Goal: Task Accomplishment & Management: Manage account settings

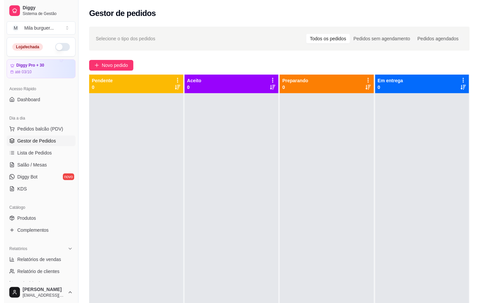
scroll to position [18, 0]
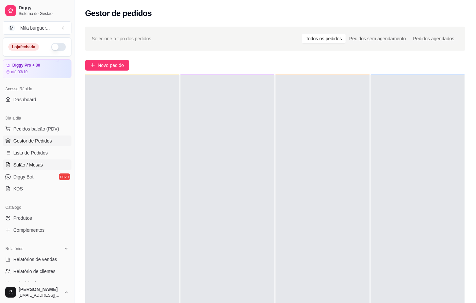
click at [36, 164] on span "Salão / Mesas" at bounding box center [28, 164] width 30 height 7
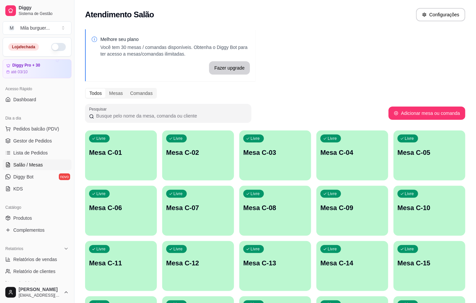
click at [136, 278] on div "Livre Mesa C-11" at bounding box center [121, 262] width 72 height 42
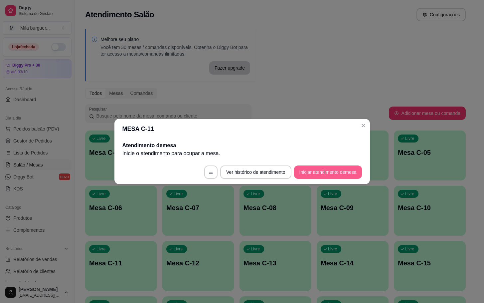
click at [333, 168] on button "Iniciar atendimento de mesa" at bounding box center [328, 171] width 68 height 13
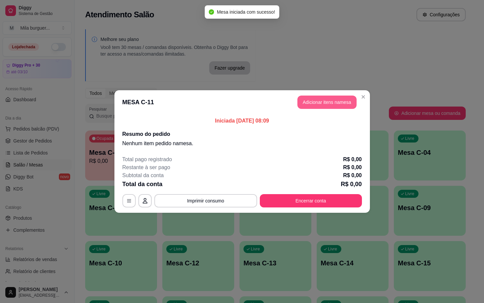
click at [311, 105] on button "Adicionar itens na mesa" at bounding box center [326, 101] width 59 height 13
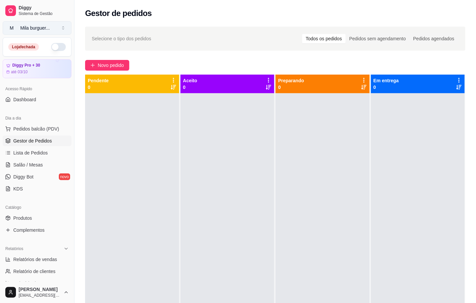
click at [63, 30] on button "M Mila burguer ..." at bounding box center [37, 27] width 69 height 13
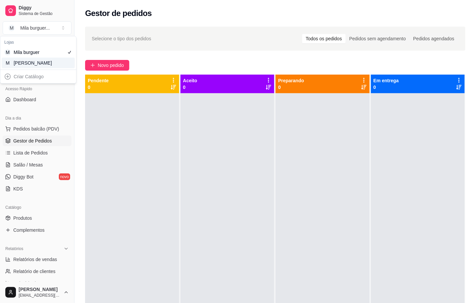
click at [53, 60] on div "M Mila Salgados" at bounding box center [38, 63] width 73 height 11
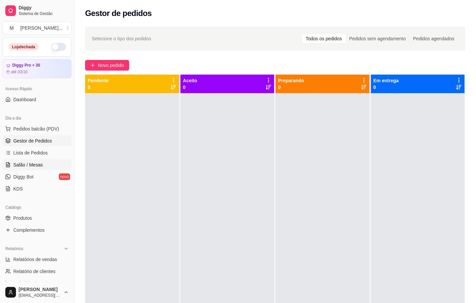
click at [15, 165] on span "Salão / Mesas" at bounding box center [28, 164] width 30 height 7
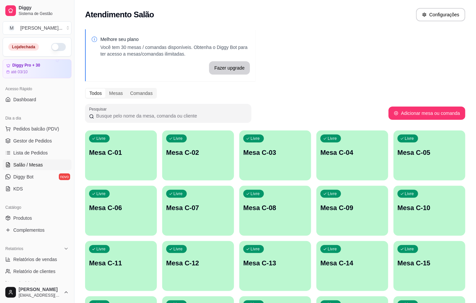
click at [131, 256] on div "Livre Mesa C-11" at bounding box center [121, 262] width 72 height 42
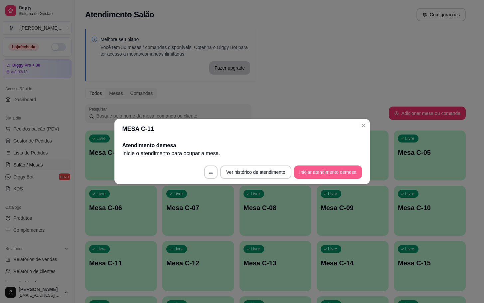
click at [317, 170] on button "Iniciar atendimento de mesa" at bounding box center [328, 171] width 68 height 13
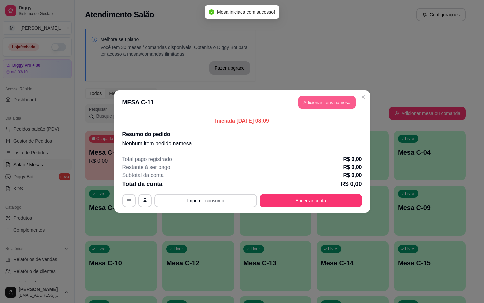
click at [315, 105] on button "Adicionar itens na mesa" at bounding box center [326, 102] width 57 height 13
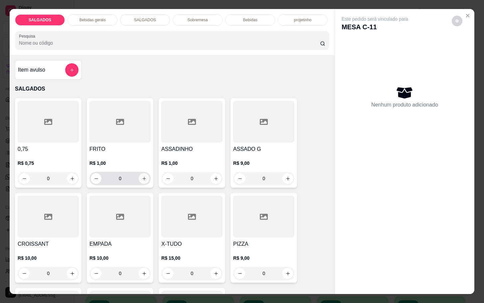
click at [142, 177] on icon "increase-product-quantity" at bounding box center [144, 178] width 5 height 5
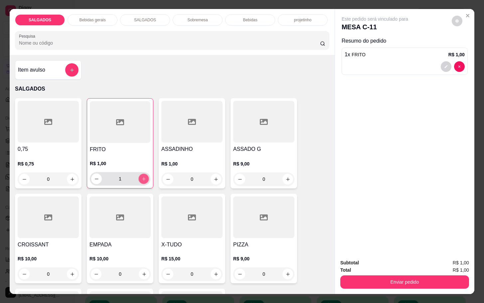
click at [142, 177] on icon "increase-product-quantity" at bounding box center [143, 178] width 5 height 5
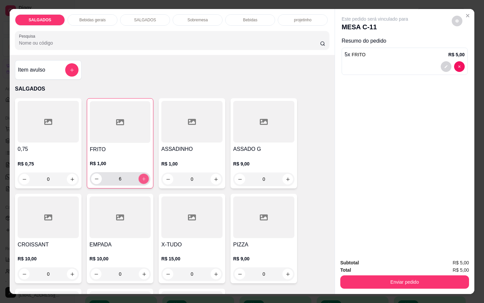
click at [142, 177] on icon "increase-product-quantity" at bounding box center [143, 178] width 5 height 5
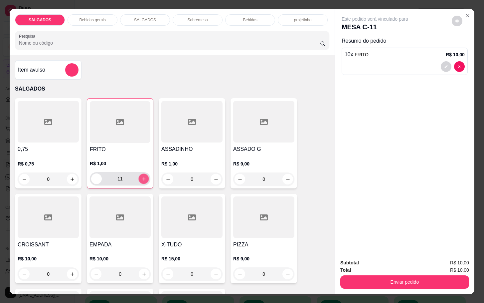
click at [142, 177] on icon "increase-product-quantity" at bounding box center [143, 178] width 5 height 5
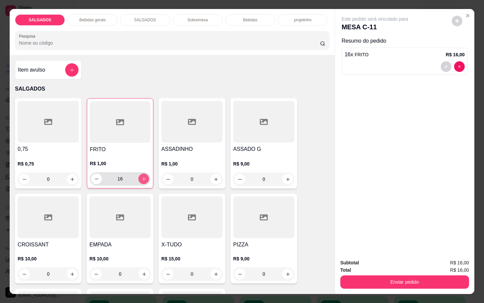
click at [142, 177] on icon "increase-product-quantity" at bounding box center [143, 178] width 5 height 5
type input "20"
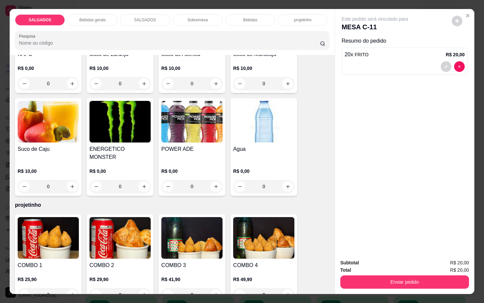
scroll to position [1446, 0]
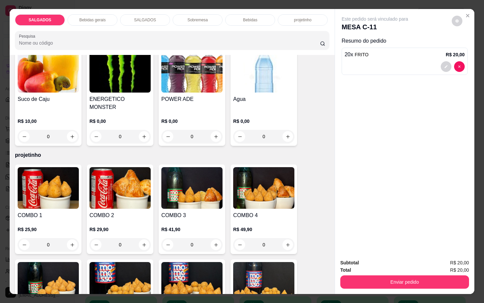
click at [88, 17] on p "Bebidas gerais" at bounding box center [92, 19] width 26 height 5
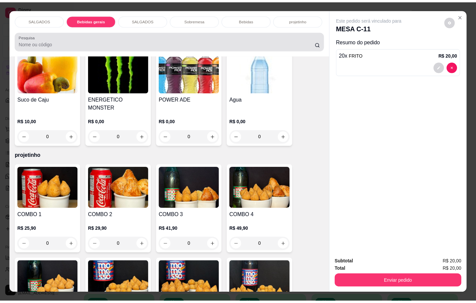
scroll to position [16, 0]
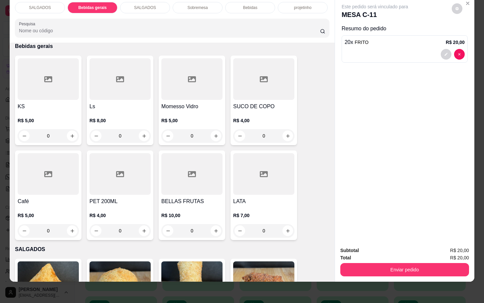
click at [70, 224] on div "0" at bounding box center [48, 230] width 61 height 13
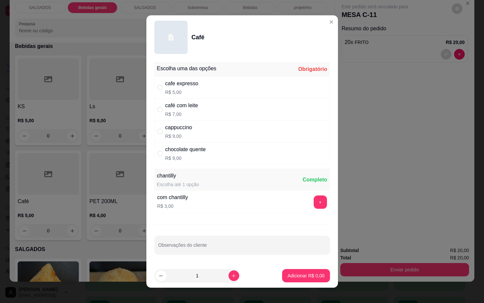
click at [185, 84] on div "cafe expresso" at bounding box center [181, 83] width 33 height 8
radio input "true"
click at [301, 280] on button "Adicionar R$ 5,00" at bounding box center [306, 275] width 48 height 13
type input "1"
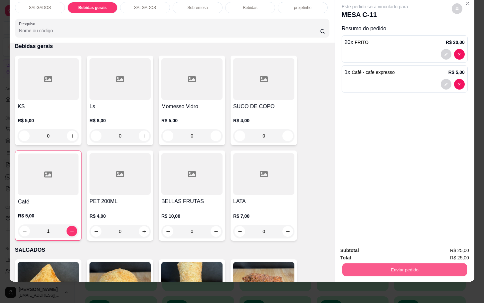
click at [396, 263] on button "Enviar pedido" at bounding box center [404, 269] width 125 height 13
click at [378, 245] on button "Não registrar e enviar pedido" at bounding box center [381, 245] width 67 height 12
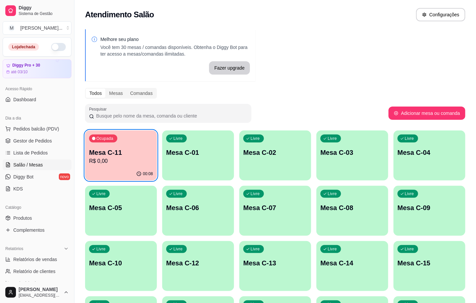
click at [136, 151] on p "Mesa C-11" at bounding box center [121, 152] width 64 height 9
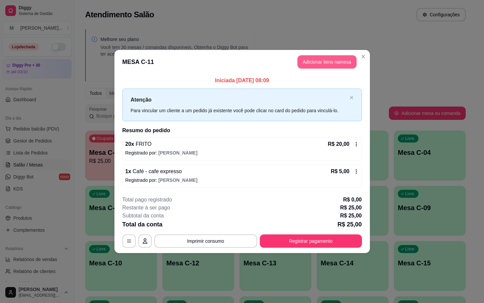
click at [321, 63] on button "Adicionar itens na mesa" at bounding box center [326, 61] width 59 height 13
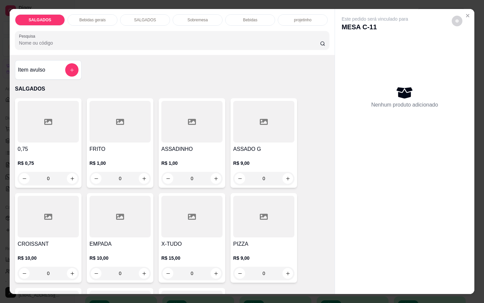
click at [94, 129] on div at bounding box center [119, 122] width 61 height 42
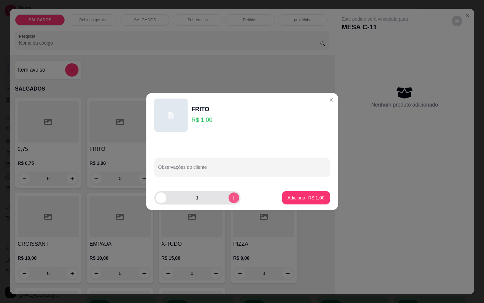
click at [231, 198] on button "increase-product-quantity" at bounding box center [233, 197] width 11 height 11
click at [230, 198] on button "increase-product-quantity" at bounding box center [233, 197] width 10 height 10
click at [231, 198] on icon "increase-product-quantity" at bounding box center [233, 197] width 5 height 5
type input "5"
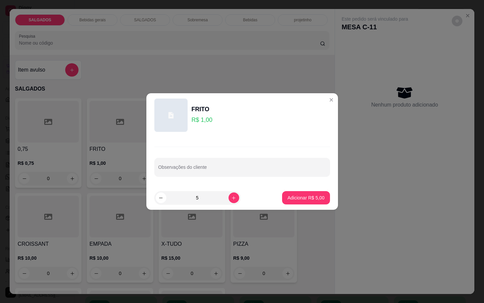
click at [296, 205] on footer "5 Adicionar R$ 5,00" at bounding box center [241, 198] width 191 height 24
click at [302, 198] on p "Adicionar R$ 5,00" at bounding box center [306, 197] width 36 height 6
type input "5"
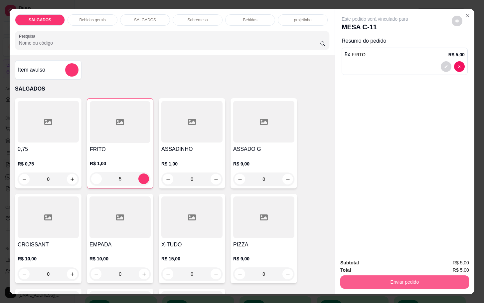
click at [385, 280] on button "Enviar pedido" at bounding box center [404, 281] width 129 height 13
click at [370, 264] on button "Não registrar e enviar pedido" at bounding box center [381, 261] width 69 height 13
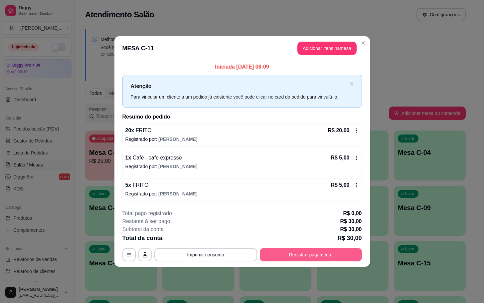
click at [329, 256] on button "Registrar pagamento" at bounding box center [311, 254] width 102 height 13
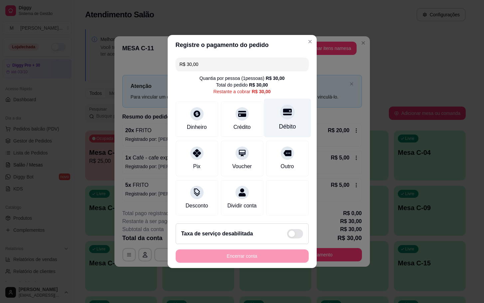
click at [283, 110] on icon at bounding box center [287, 112] width 9 height 7
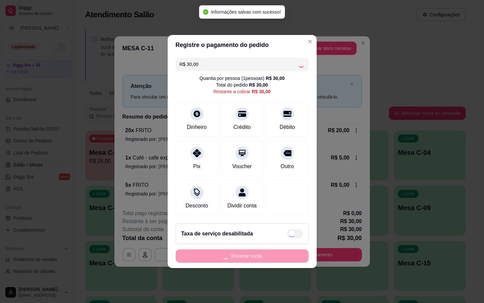
type input "R$ 0,00"
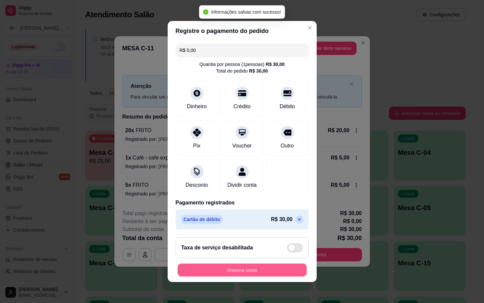
click at [215, 268] on button "Encerrar conta" at bounding box center [242, 269] width 129 height 13
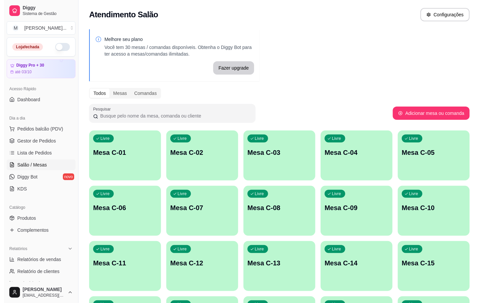
scroll to position [181, 0]
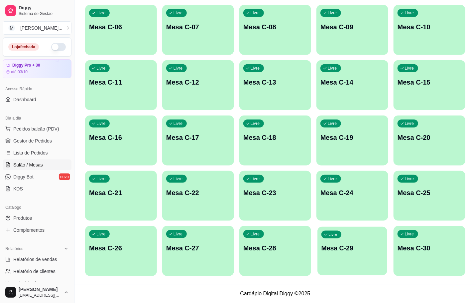
click at [372, 231] on div "Livre Mesa C-29" at bounding box center [352, 246] width 70 height 41
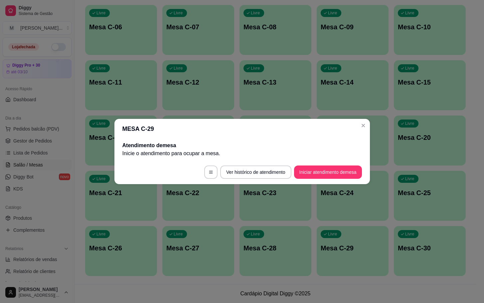
click at [333, 181] on footer "Ver histórico de atendimento Iniciar atendimento de mesa" at bounding box center [241, 172] width 255 height 24
click at [337, 175] on button "Iniciar atendimento de mesa" at bounding box center [328, 172] width 66 height 13
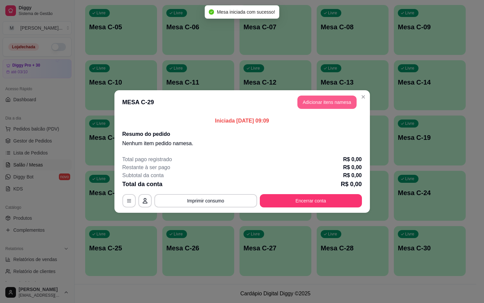
click at [324, 98] on button "Adicionar itens na mesa" at bounding box center [326, 101] width 59 height 13
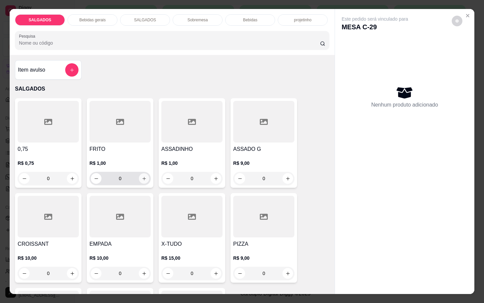
click at [142, 177] on icon "increase-product-quantity" at bounding box center [144, 178] width 5 height 5
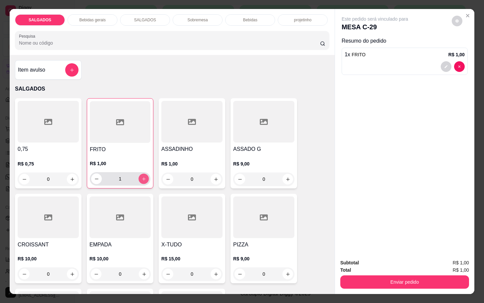
click at [141, 177] on icon "increase-product-quantity" at bounding box center [143, 178] width 5 height 5
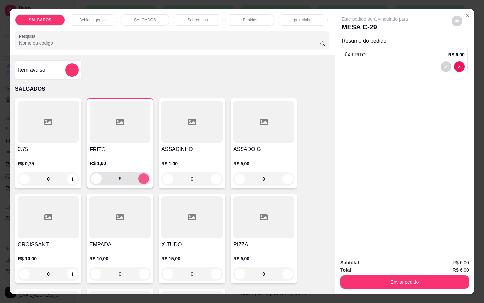
click at [141, 177] on icon "increase-product-quantity" at bounding box center [143, 178] width 5 height 5
type input "8"
click at [213, 174] on button "increase-product-quantity" at bounding box center [216, 179] width 10 height 10
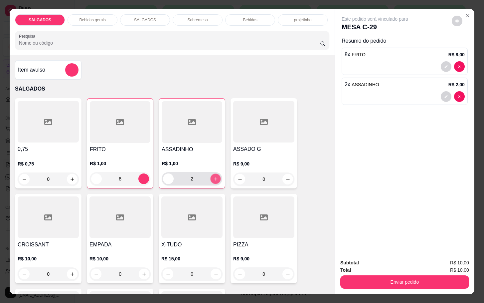
click at [213, 174] on button "increase-product-quantity" at bounding box center [215, 179] width 10 height 10
type input "4"
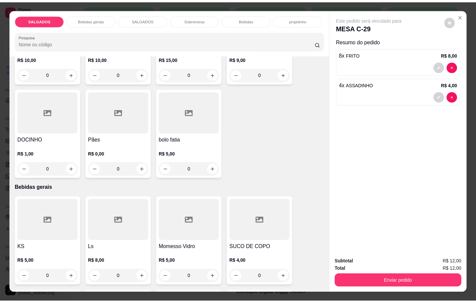
scroll to position [249, 0]
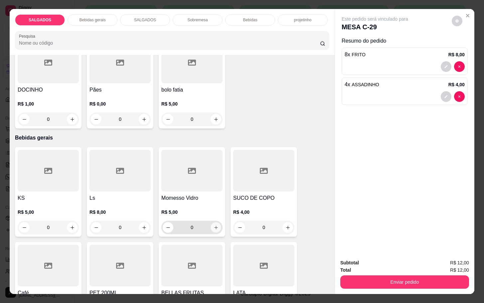
click at [211, 224] on button "increase-product-quantity" at bounding box center [216, 227] width 10 height 10
type input "1"
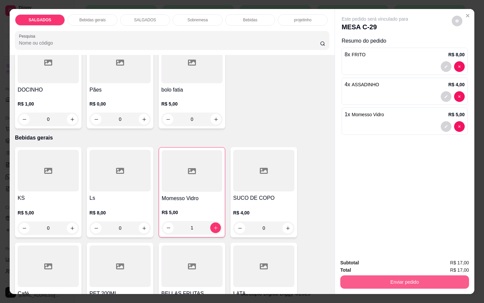
click at [355, 275] on button "Enviar pedido" at bounding box center [404, 281] width 129 height 13
click at [355, 261] on button "Não registrar e enviar pedido" at bounding box center [381, 261] width 69 height 13
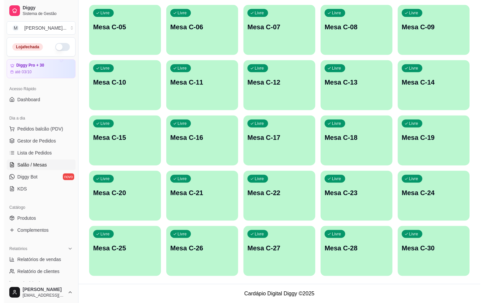
scroll to position [131, 0]
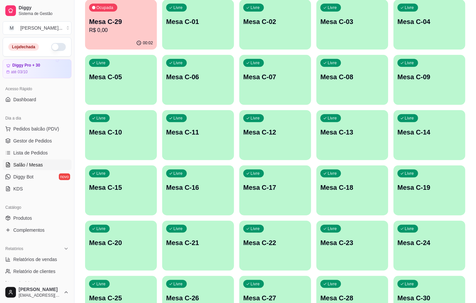
click at [190, 144] on div "Livre Mesa C-11" at bounding box center [198, 131] width 72 height 42
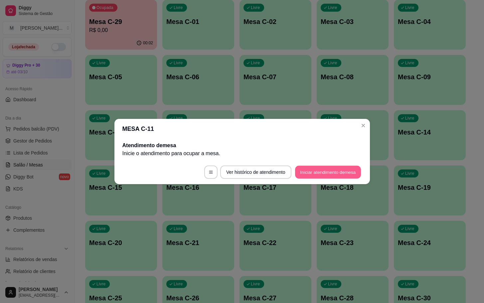
click at [299, 176] on button "Iniciar atendimento de mesa" at bounding box center [328, 172] width 66 height 13
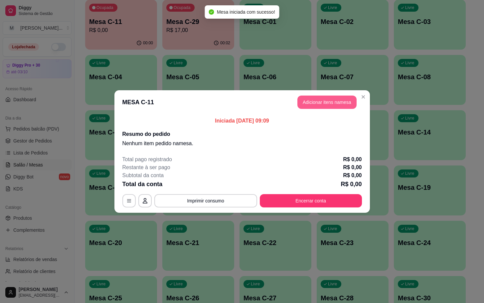
click at [315, 106] on button "Adicionar itens na mesa" at bounding box center [326, 101] width 59 height 13
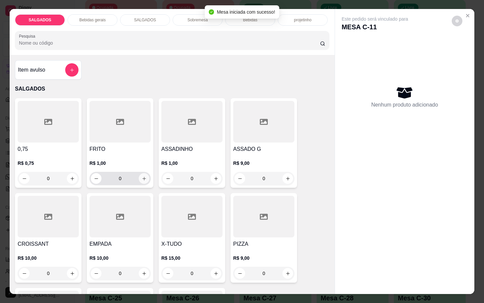
click at [142, 176] on icon "increase-product-quantity" at bounding box center [144, 178] width 5 height 5
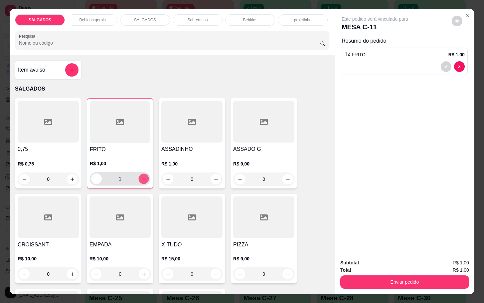
click at [142, 176] on icon "increase-product-quantity" at bounding box center [143, 178] width 5 height 5
type input "4"
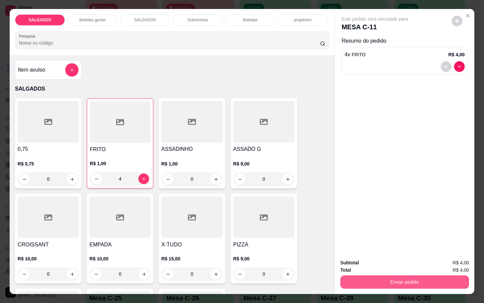
click at [360, 275] on button "Enviar pedido" at bounding box center [404, 281] width 129 height 13
click at [357, 259] on button "Não registrar e enviar pedido" at bounding box center [381, 261] width 67 height 12
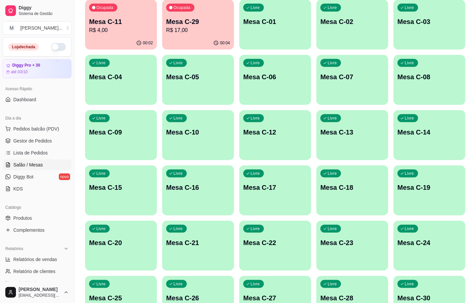
click at [345, 299] on p "Mesa C-28" at bounding box center [352, 297] width 64 height 9
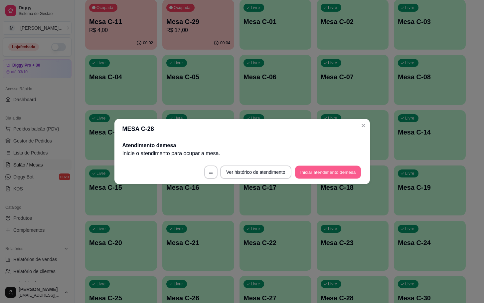
click at [341, 173] on button "Iniciar atendimento de mesa" at bounding box center [328, 172] width 66 height 13
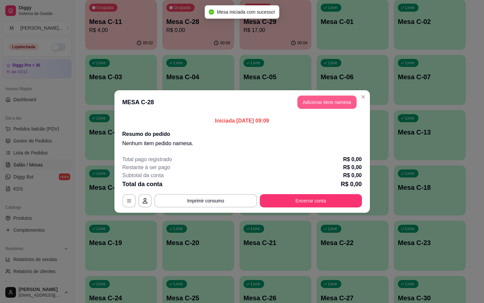
click at [323, 103] on button "Adicionar itens na mesa" at bounding box center [326, 101] width 59 height 13
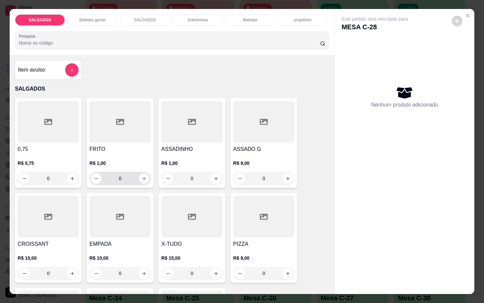
click at [139, 178] on button "increase-product-quantity" at bounding box center [144, 178] width 10 height 10
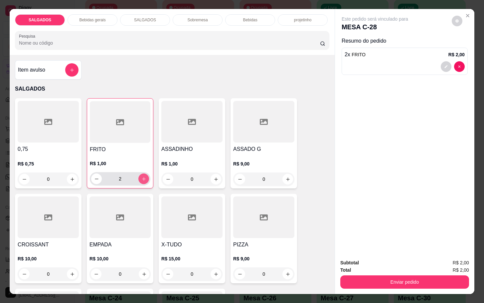
click at [138, 178] on button "increase-product-quantity" at bounding box center [143, 178] width 11 height 11
click at [139, 178] on button "increase-product-quantity" at bounding box center [144, 179] width 10 height 10
click at [138, 178] on button "increase-product-quantity" at bounding box center [143, 178] width 11 height 11
click at [139, 178] on button "increase-product-quantity" at bounding box center [144, 179] width 10 height 10
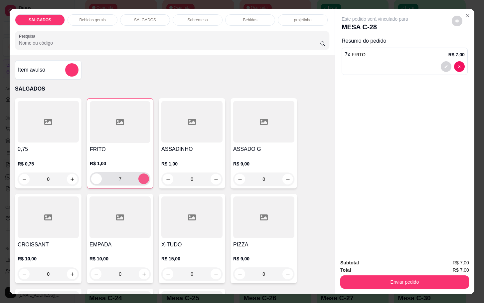
click at [138, 178] on button "increase-product-quantity" at bounding box center [143, 178] width 11 height 11
click at [139, 178] on button "increase-product-quantity" at bounding box center [144, 179] width 10 height 10
click at [138, 178] on button "increase-product-quantity" at bounding box center [143, 178] width 11 height 11
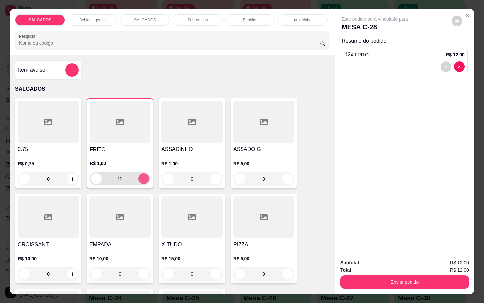
click at [138, 178] on button "increase-product-quantity" at bounding box center [143, 178] width 11 height 11
click at [139, 178] on button "increase-product-quantity" at bounding box center [144, 179] width 10 height 10
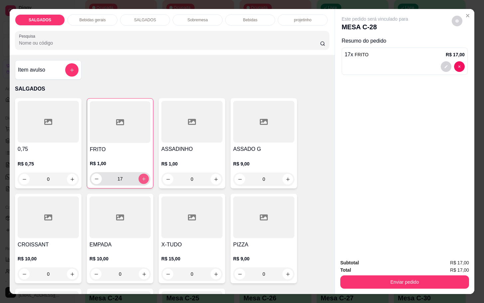
click at [139, 178] on button "increase-product-quantity" at bounding box center [144, 179] width 10 height 10
click at [138, 178] on button "increase-product-quantity" at bounding box center [143, 178] width 11 height 11
type input "20"
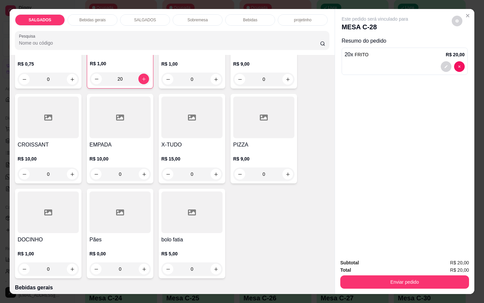
scroll to position [199, 0]
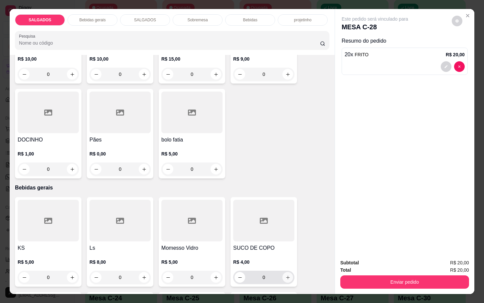
click at [283, 272] on button "increase-product-quantity" at bounding box center [287, 277] width 11 height 11
click at [286, 277] on button "increase-product-quantity" at bounding box center [288, 277] width 10 height 10
click at [286, 277] on button "increase-product-quantity" at bounding box center [287, 277] width 10 height 10
type input "2"
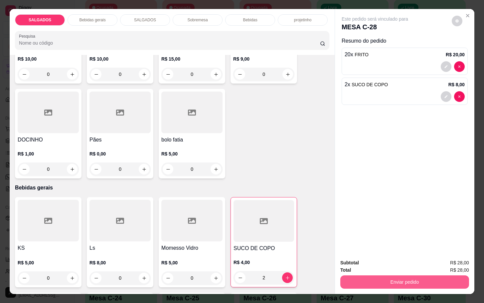
click at [366, 283] on button "Enviar pedido" at bounding box center [404, 281] width 129 height 13
click at [359, 260] on button "Não registrar e enviar pedido" at bounding box center [381, 261] width 67 height 12
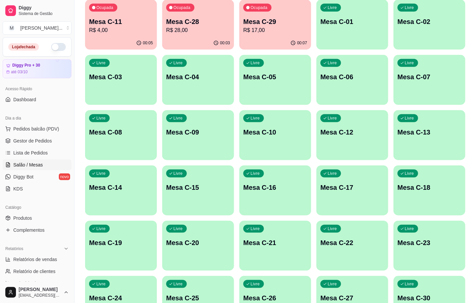
click at [253, 23] on p "Mesa C-29" at bounding box center [275, 21] width 64 height 9
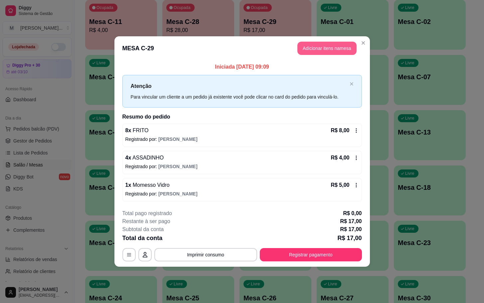
click at [316, 45] on button "Adicionar itens na mesa" at bounding box center [326, 48] width 59 height 13
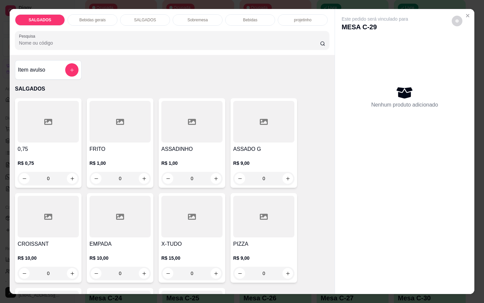
click at [123, 118] on div at bounding box center [119, 122] width 61 height 42
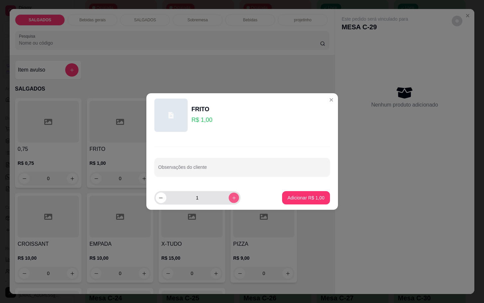
click at [228, 201] on button "increase-product-quantity" at bounding box center [233, 197] width 10 height 10
click at [228, 201] on button "increase-product-quantity" at bounding box center [233, 197] width 11 height 11
click at [228, 201] on button "increase-product-quantity" at bounding box center [233, 197] width 10 height 10
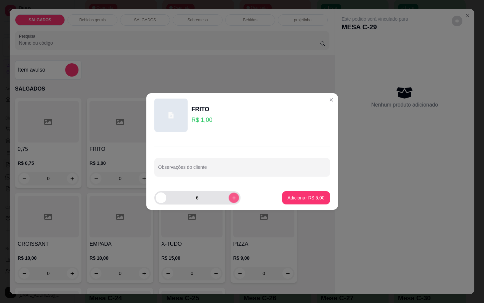
click at [228, 201] on button "increase-product-quantity" at bounding box center [233, 197] width 10 height 10
click at [229, 200] on button "increase-product-quantity" at bounding box center [233, 197] width 10 height 10
type input "9"
click at [287, 195] on p "Adicionar R$ 9,00" at bounding box center [305, 197] width 37 height 7
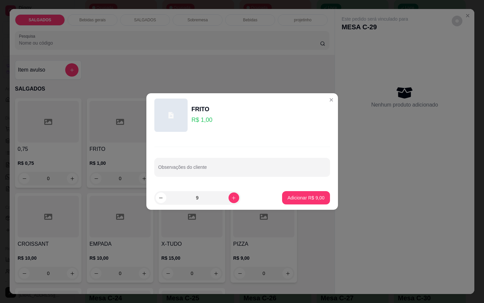
type input "9"
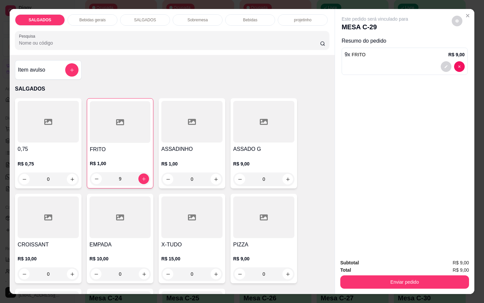
click at [346, 273] on div "Enviar pedido" at bounding box center [404, 280] width 129 height 15
click at [360, 273] on div "Enviar pedido" at bounding box center [404, 280] width 129 height 15
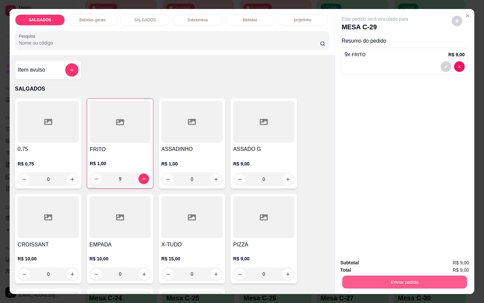
click at [366, 275] on button "Enviar pedido" at bounding box center [404, 281] width 125 height 13
click at [380, 263] on button "Não registrar e enviar pedido" at bounding box center [381, 261] width 67 height 12
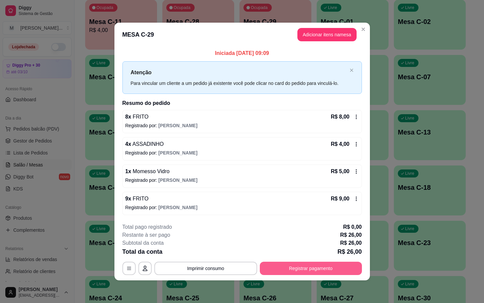
click at [338, 275] on button "Registrar pagamento" at bounding box center [311, 267] width 102 height 13
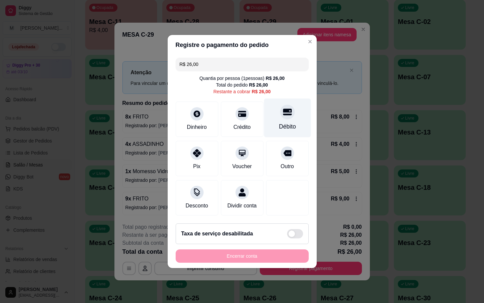
click at [287, 108] on div "Débito" at bounding box center [287, 117] width 47 height 39
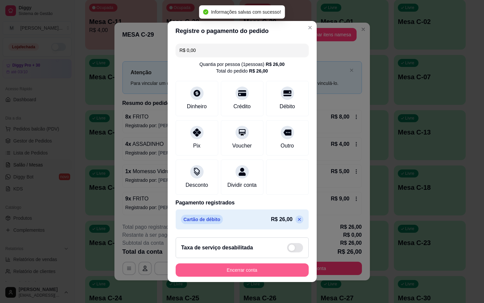
type input "R$ 0,00"
click at [265, 271] on button "Encerrar conta" at bounding box center [242, 269] width 133 height 13
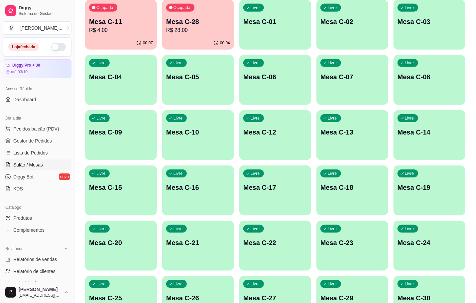
click at [133, 11] on div "Ocupada Mesa C-11 R$ 4,00" at bounding box center [121, 18] width 72 height 37
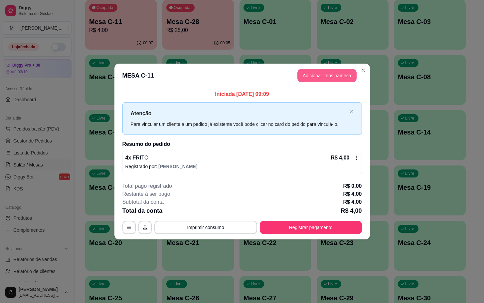
click at [341, 71] on button "Adicionar itens na mesa" at bounding box center [326, 75] width 59 height 13
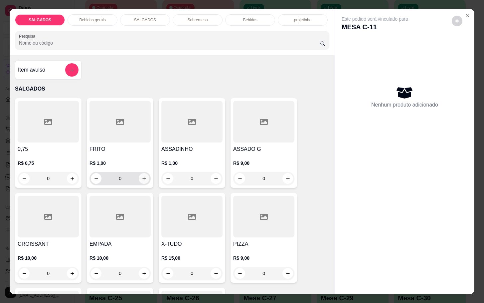
click at [144, 174] on button "increase-product-quantity" at bounding box center [144, 178] width 11 height 11
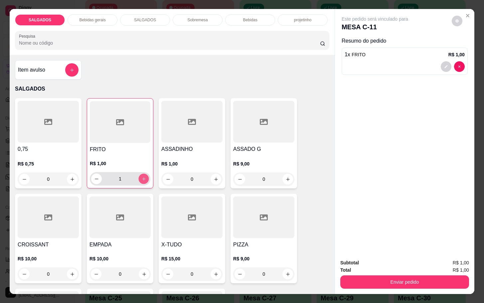
click at [144, 174] on button "increase-product-quantity" at bounding box center [144, 179] width 10 height 10
click at [147, 174] on div "FRITO R$ 1,00 2" at bounding box center [120, 143] width 66 height 90
click at [142, 179] on button "increase-product-quantity" at bounding box center [144, 179] width 10 height 10
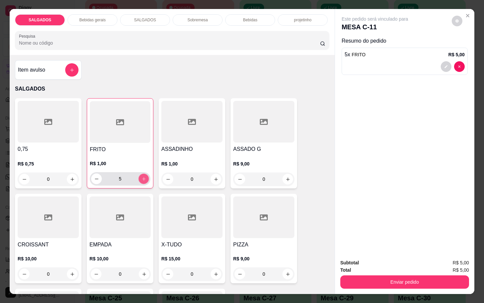
click at [142, 179] on button "increase-product-quantity" at bounding box center [144, 179] width 10 height 10
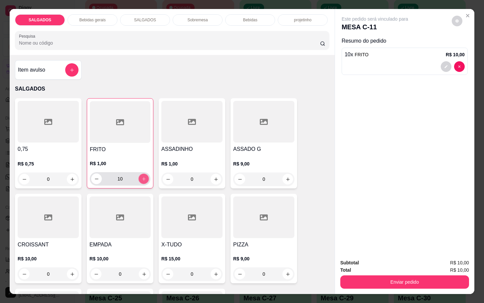
click at [142, 179] on button "increase-product-quantity" at bounding box center [144, 179] width 10 height 10
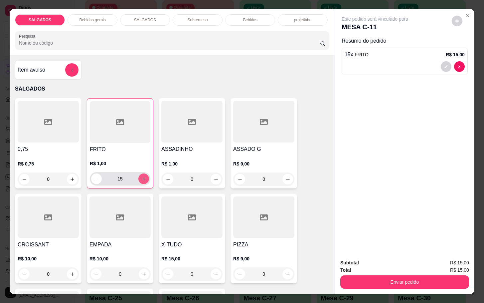
click at [142, 179] on button "increase-product-quantity" at bounding box center [143, 178] width 11 height 11
click at [142, 179] on button "increase-product-quantity" at bounding box center [144, 179] width 10 height 10
type input "18"
drag, startPoint x: 397, startPoint y: 270, endPoint x: 393, endPoint y: 273, distance: 4.7
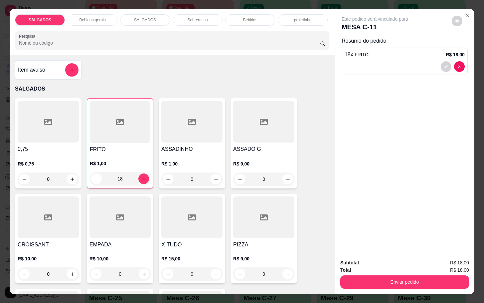
click at [398, 273] on div "Enviar pedido" at bounding box center [404, 280] width 129 height 15
click at [393, 275] on button "Enviar pedido" at bounding box center [404, 281] width 129 height 13
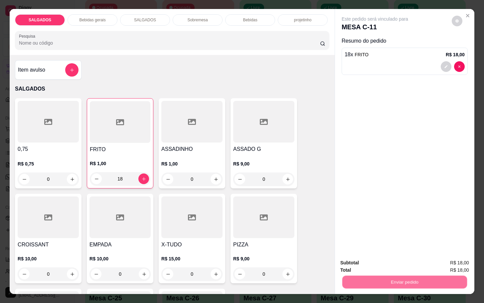
click at [390, 267] on button "Não registrar e enviar pedido" at bounding box center [381, 261] width 67 height 12
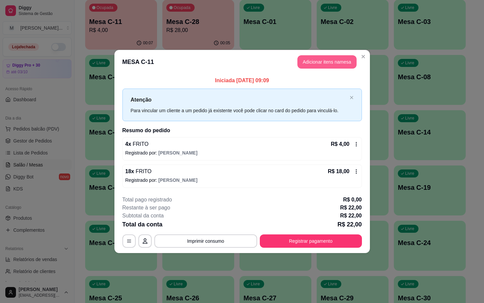
click at [331, 66] on button "Adicionar itens na mesa" at bounding box center [326, 61] width 59 height 13
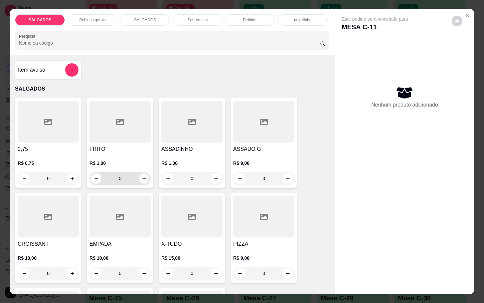
click at [139, 176] on button "increase-product-quantity" at bounding box center [144, 178] width 11 height 11
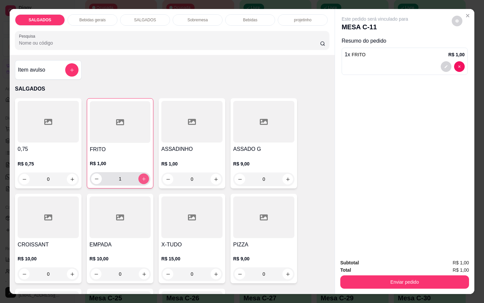
click at [141, 176] on icon "increase-product-quantity" at bounding box center [143, 178] width 5 height 5
type input "3"
click at [381, 277] on button "Enviar pedido" at bounding box center [404, 281] width 129 height 13
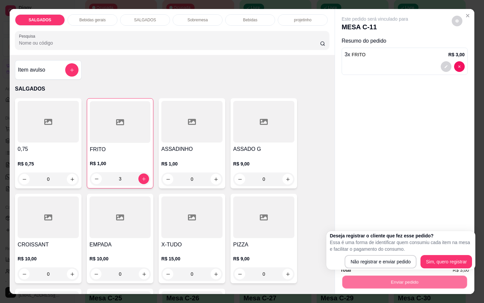
click at [363, 248] on p "Essa é uma forma de identificar quem consumiu cada item na mesa e facilitar o p…" at bounding box center [400, 245] width 142 height 13
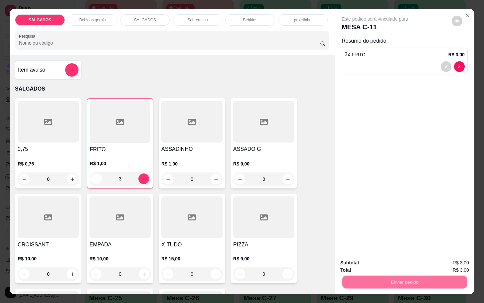
click at [360, 258] on button "Não registrar e enviar pedido" at bounding box center [381, 261] width 67 height 12
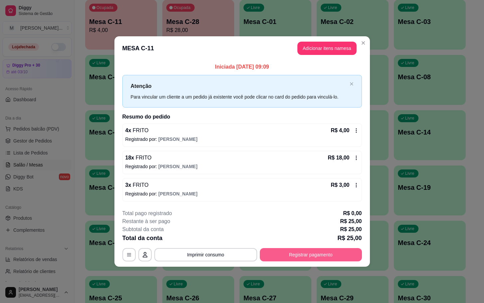
click at [349, 250] on button "Registrar pagamento" at bounding box center [311, 254] width 102 height 13
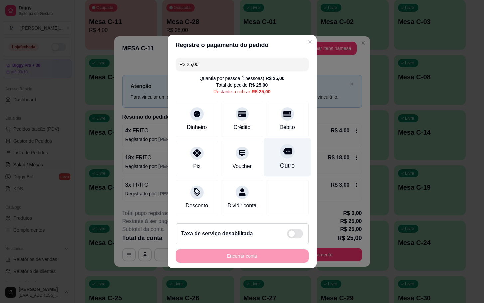
click at [283, 148] on icon at bounding box center [287, 151] width 9 height 7
type input "R$ 0,00"
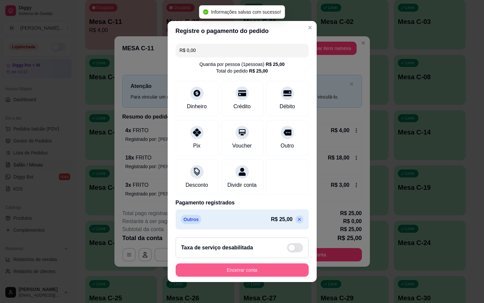
click at [260, 276] on button "Encerrar conta" at bounding box center [242, 269] width 133 height 13
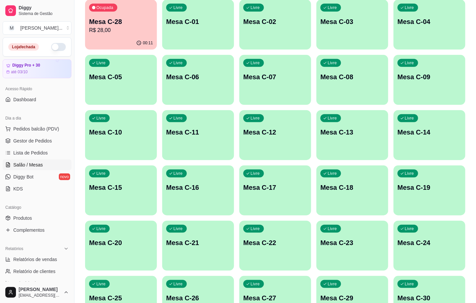
click at [119, 17] on p "Mesa C-28" at bounding box center [121, 21] width 64 height 9
click at [195, 124] on div "Livre Mesa C-11" at bounding box center [198, 131] width 72 height 42
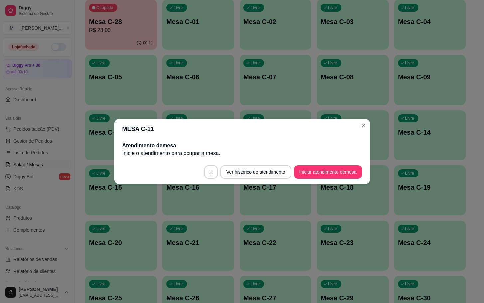
click at [355, 165] on button "Iniciar atendimento de mesa" at bounding box center [328, 171] width 68 height 13
click at [332, 178] on button "Iniciar atendimento de mesa" at bounding box center [328, 171] width 68 height 13
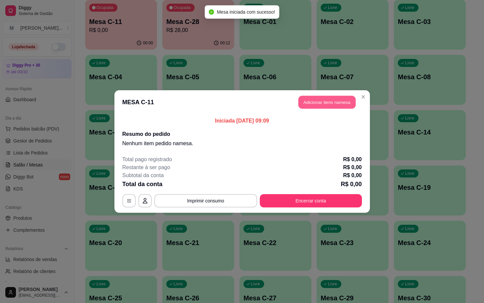
click at [332, 97] on button "Adicionar itens na mesa" at bounding box center [326, 102] width 57 height 13
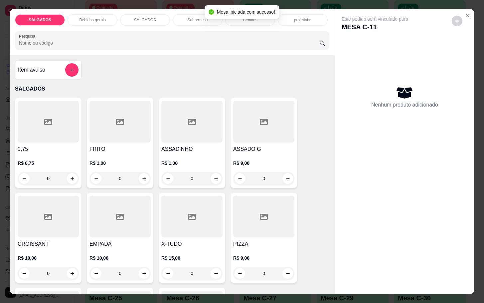
click at [92, 140] on div "FRITO R$ 1,00 0" at bounding box center [120, 142] width 66 height 89
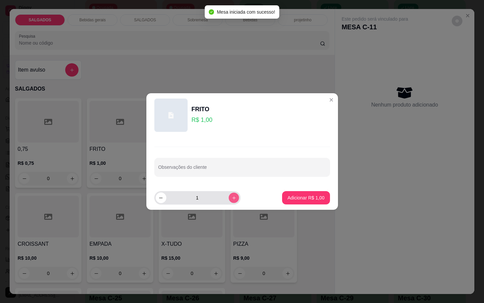
click at [231, 200] on button "increase-product-quantity" at bounding box center [233, 197] width 10 height 10
click at [232, 200] on button "increase-product-quantity" at bounding box center [233, 197] width 11 height 11
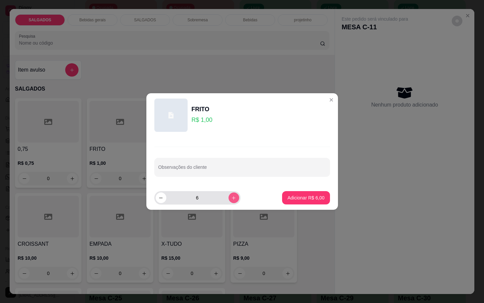
click at [232, 200] on button "increase-product-quantity" at bounding box center [233, 197] width 11 height 11
click at [232, 200] on button "increase-product-quantity" at bounding box center [233, 197] width 10 height 10
click at [231, 200] on button "increase-product-quantity" at bounding box center [233, 197] width 10 height 10
click at [231, 200] on button "increase-product-quantity" at bounding box center [233, 197] width 11 height 11
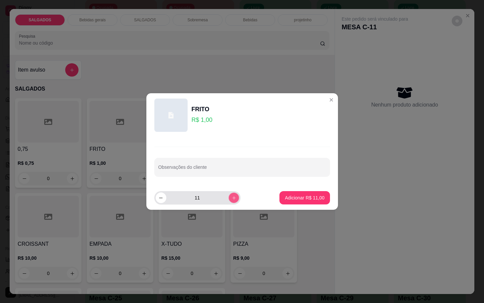
click at [231, 200] on icon "increase-product-quantity" at bounding box center [233, 197] width 5 height 5
click at [231, 200] on button "increase-product-quantity" at bounding box center [233, 197] width 10 height 10
type input "14"
click at [285, 197] on p "Adicionar R$ 14,00" at bounding box center [305, 197] width 40 height 7
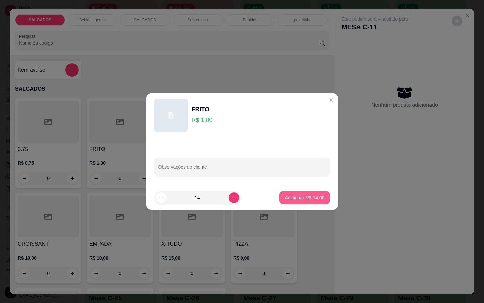
type input "14"
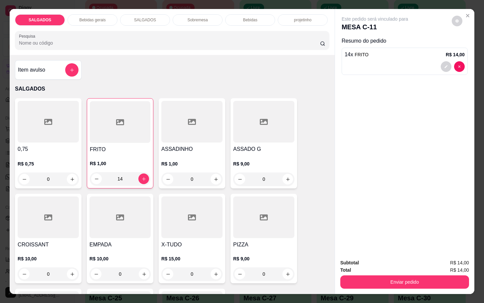
click at [107, 20] on div "Bebidas gerais" at bounding box center [92, 19] width 50 height 11
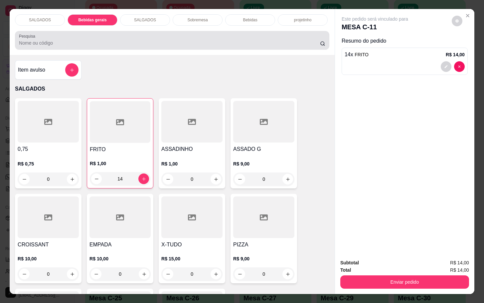
scroll to position [16, 0]
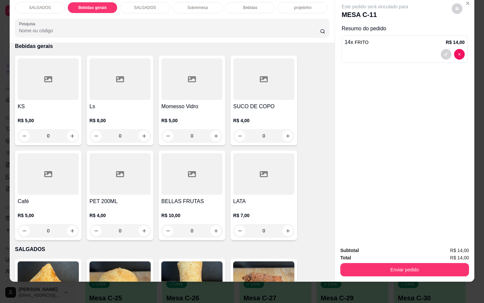
click at [89, 102] on h4 "Ls" at bounding box center [119, 106] width 61 height 8
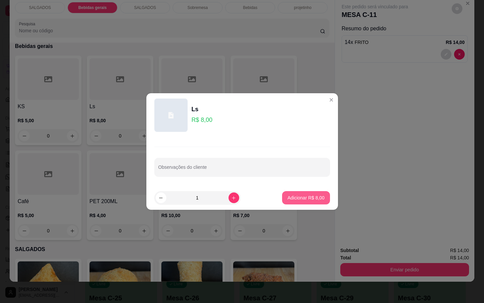
click at [305, 200] on p "Adicionar R$ 8,00" at bounding box center [305, 197] width 37 height 7
type input "1"
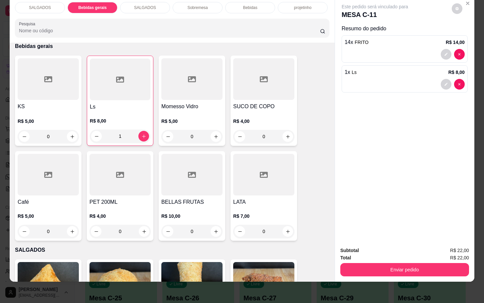
click at [367, 246] on div "Subtotal R$ 22,00" at bounding box center [404, 249] width 129 height 7
click at [370, 246] on div "Subtotal R$ 22,00" at bounding box center [404, 249] width 129 height 7
click at [371, 248] on div "Subtotal R$ 22,00 Total R$ 22,00 Enviar pedido" at bounding box center [404, 261] width 129 height 30
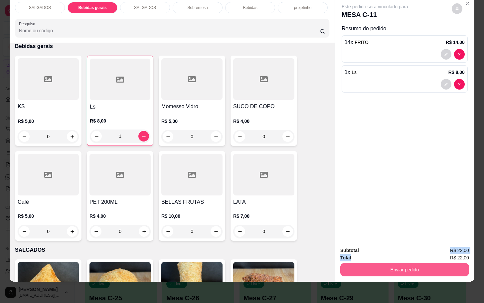
click at [367, 263] on button "Enviar pedido" at bounding box center [404, 269] width 129 height 13
click at [378, 240] on button "Não registrar e enviar pedido" at bounding box center [381, 245] width 69 height 13
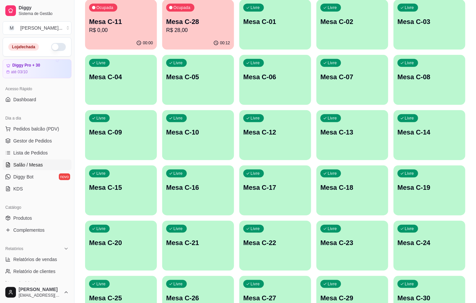
click at [203, 39] on div "00:12" at bounding box center [198, 43] width 72 height 13
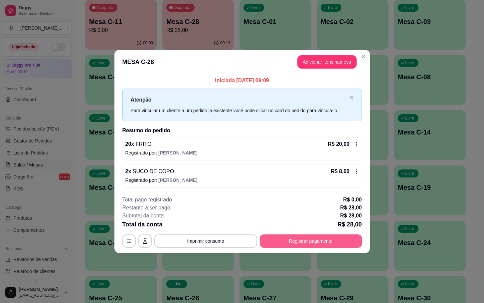
click at [346, 234] on button "Registrar pagamento" at bounding box center [311, 240] width 102 height 13
click at [323, 231] on div "**********" at bounding box center [241, 221] width 239 height 52
click at [323, 237] on button "Registrar pagamento" at bounding box center [310, 240] width 99 height 13
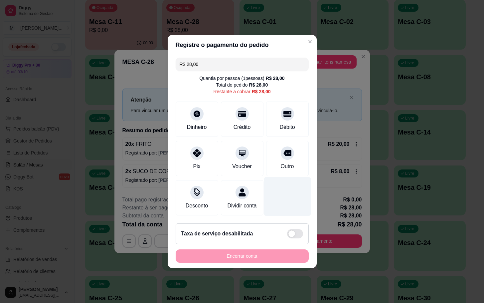
drag, startPoint x: 277, startPoint y: 148, endPoint x: 272, endPoint y: 177, distance: 29.5
click at [283, 149] on icon at bounding box center [287, 153] width 8 height 8
type input "R$ 0,00"
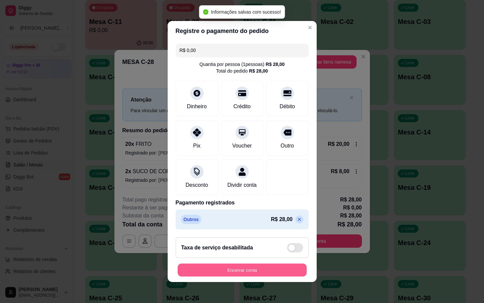
click at [268, 268] on button "Encerrar conta" at bounding box center [242, 269] width 129 height 13
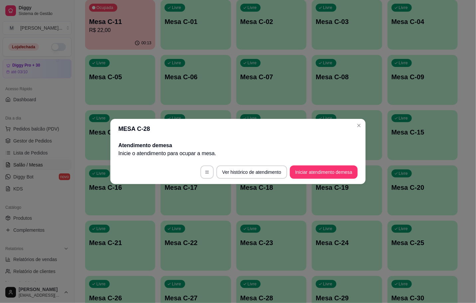
click at [106, 2] on div "Ocupada Mesa C-11 R$ 22,00" at bounding box center [120, 18] width 70 height 37
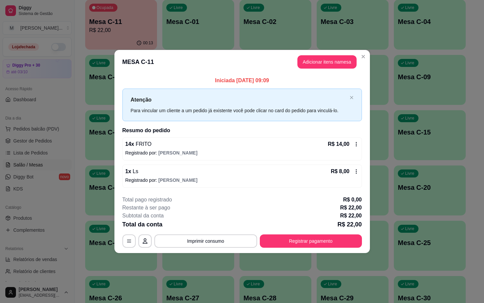
click at [335, 231] on div "**********" at bounding box center [241, 221] width 239 height 52
click at [324, 240] on button "Registrar pagamento" at bounding box center [311, 240] width 102 height 13
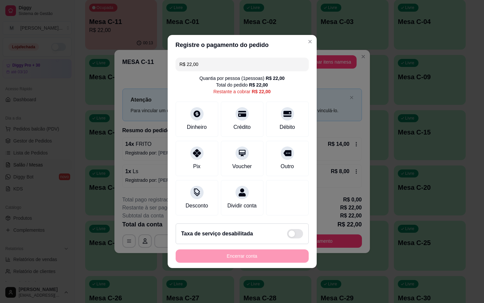
click at [302, 109] on div "R$ 22,00 Quantia por pessoa ( 1 pessoas) R$ 22,00 Total do pedido R$ 22,00 Rest…" at bounding box center [242, 136] width 149 height 163
click at [292, 120] on div "Débito" at bounding box center [287, 117] width 47 height 39
type input "R$ 0,00"
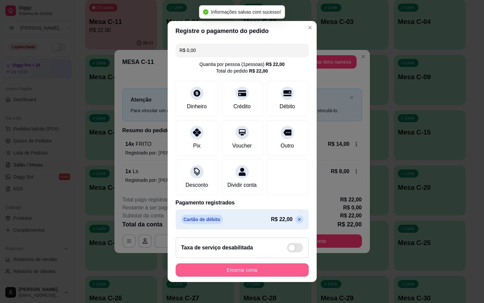
click at [276, 276] on button "Encerrar conta" at bounding box center [242, 269] width 133 height 13
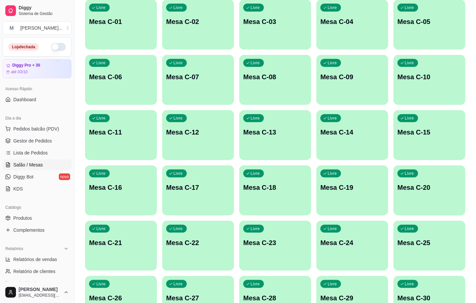
click at [100, 144] on div "Livre Mesa C-11" at bounding box center [121, 131] width 72 height 42
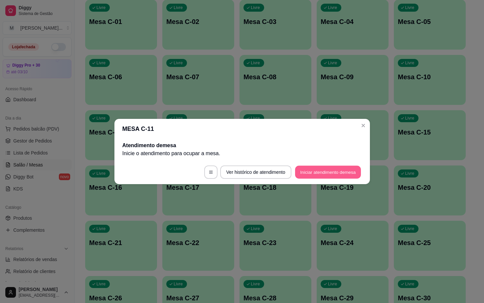
click at [337, 172] on button "Iniciar atendimento de mesa" at bounding box center [328, 172] width 66 height 13
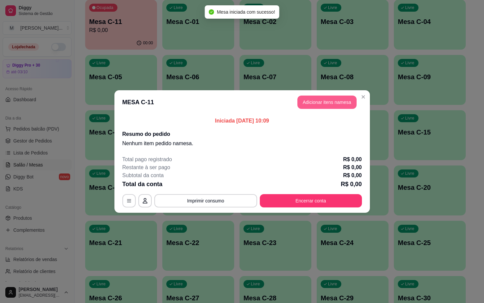
click at [333, 97] on button "Adicionar itens na mesa" at bounding box center [326, 101] width 59 height 13
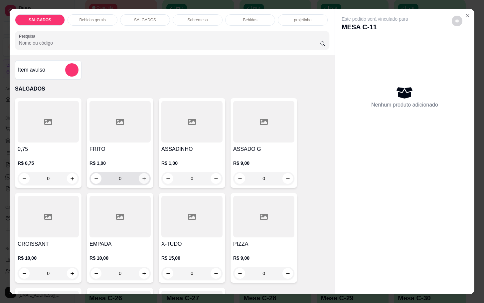
click at [142, 176] on icon "increase-product-quantity" at bounding box center [144, 178] width 5 height 5
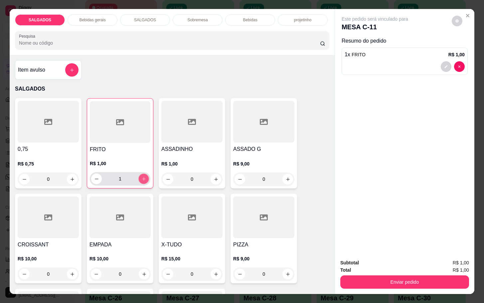
click at [141, 176] on icon "increase-product-quantity" at bounding box center [143, 178] width 5 height 5
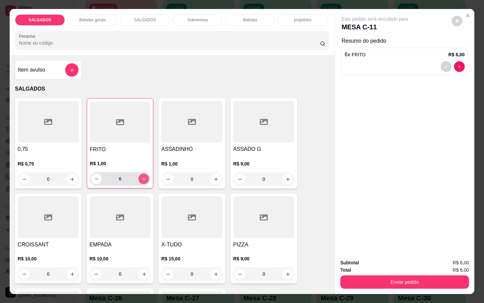
click at [141, 176] on icon "increase-product-quantity" at bounding box center [143, 178] width 5 height 5
click at [94, 176] on icon "decrease-product-quantity" at bounding box center [96, 178] width 5 height 5
type input "6"
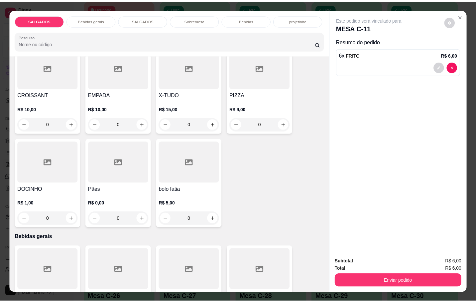
scroll to position [199, 0]
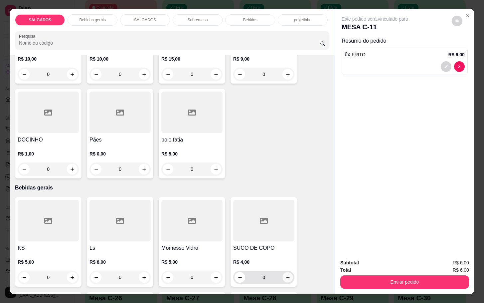
click at [285, 276] on icon "increase-product-quantity" at bounding box center [287, 277] width 5 height 5
type input "1"
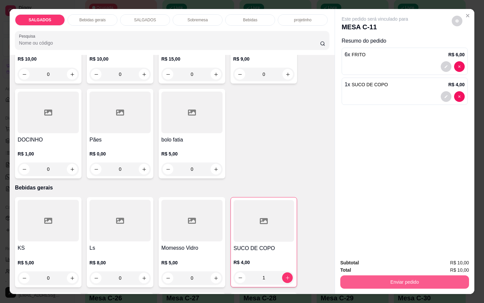
click at [354, 275] on button "Enviar pedido" at bounding box center [404, 281] width 129 height 13
click at [365, 263] on button "Não registrar e enviar pedido" at bounding box center [381, 261] width 69 height 13
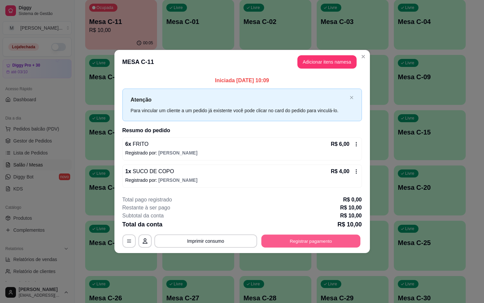
click at [312, 246] on button "Registrar pagamento" at bounding box center [310, 240] width 99 height 13
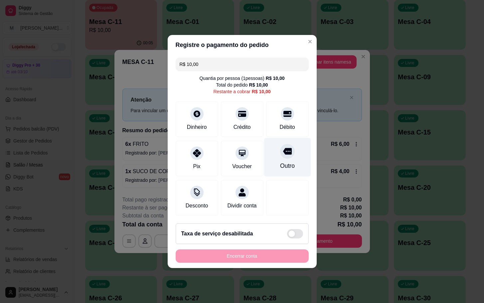
click at [280, 161] on div "Outro" at bounding box center [287, 165] width 15 height 9
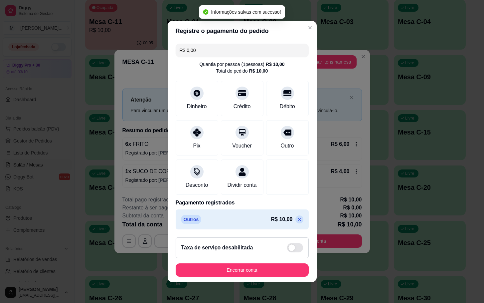
type input "R$ 0,00"
click at [232, 275] on button "Encerrar conta" at bounding box center [242, 269] width 129 height 13
